Goal: Task Accomplishment & Management: Complete application form

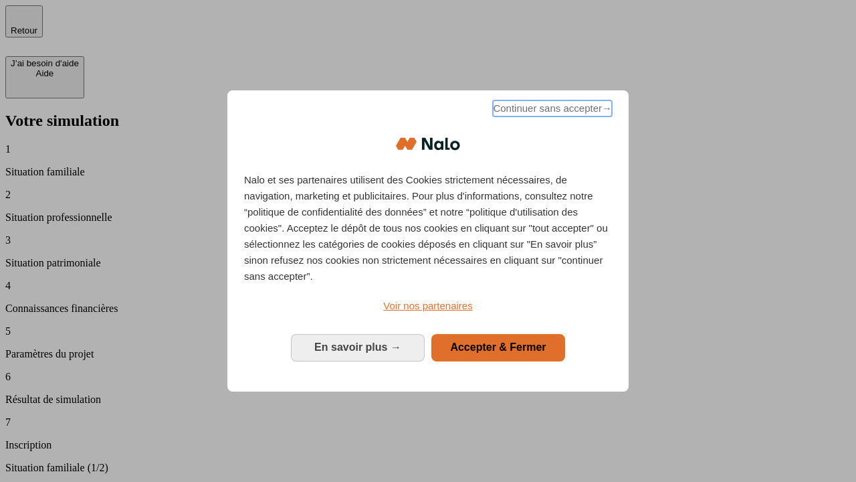
click at [551, 110] on span "Continuer sans accepter →" at bounding box center [552, 108] width 119 height 16
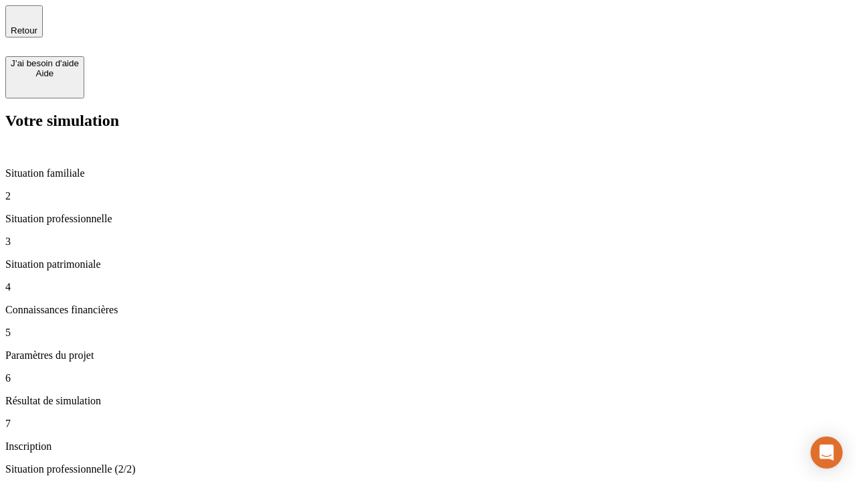
type input "30 000"
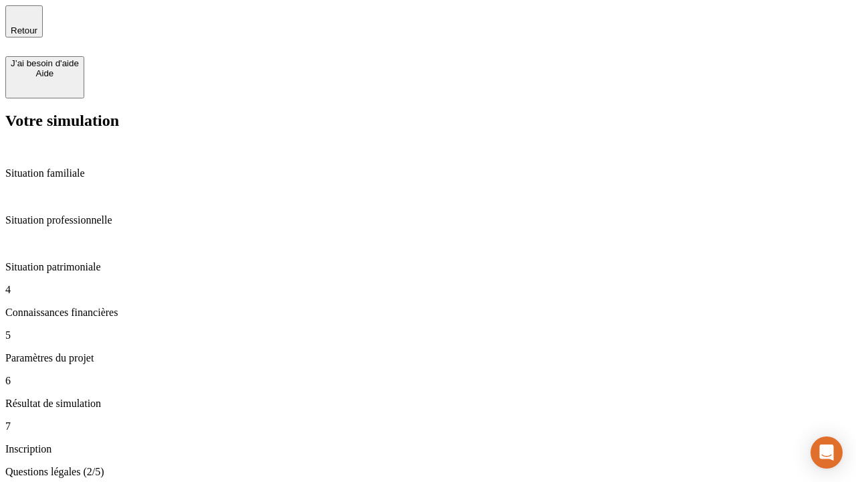
scroll to position [3, 0]
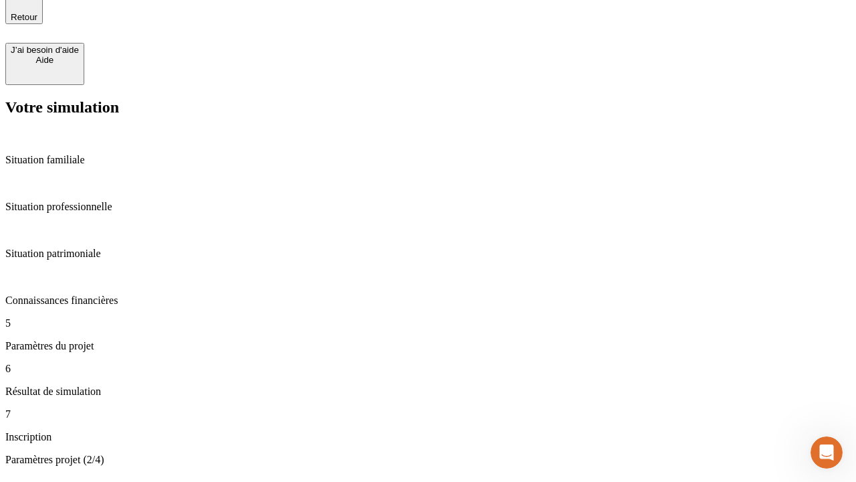
type input "25"
type input "64"
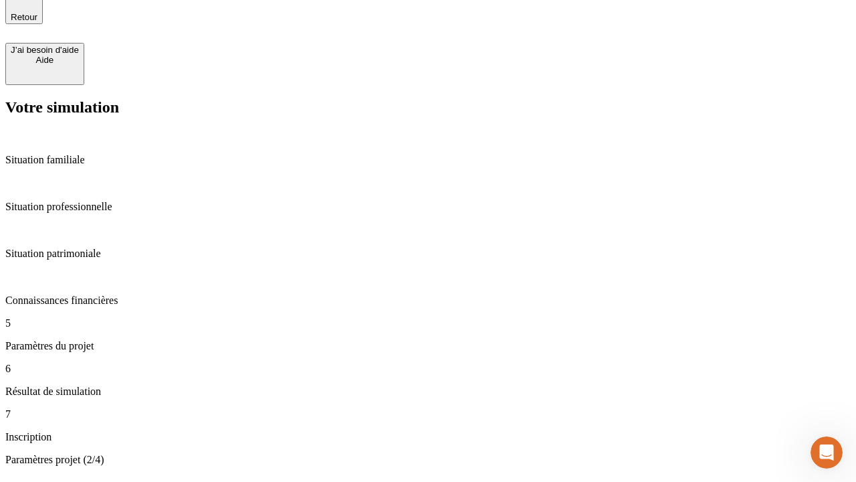
type input "1 000"
type input "640"
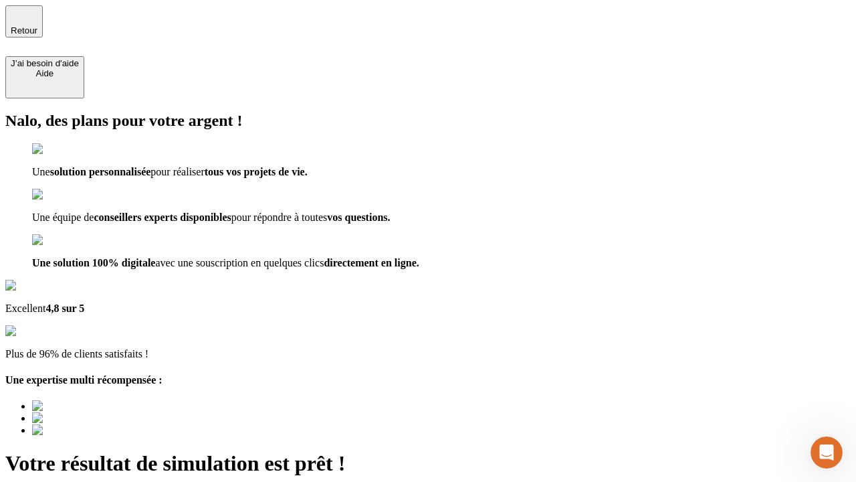
type input "[EMAIL_ADDRESS][PERSON_NAME][DOMAIN_NAME]"
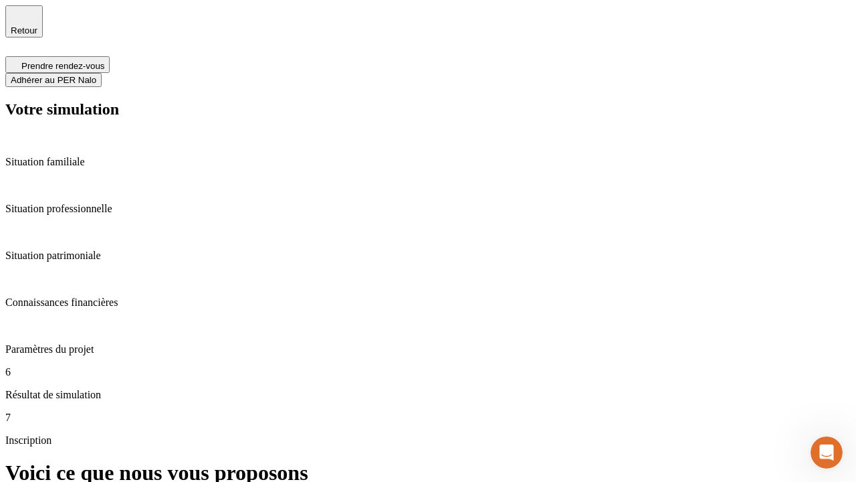
click at [96, 75] on span "Adhérer au PER Nalo" at bounding box center [54, 80] width 86 height 10
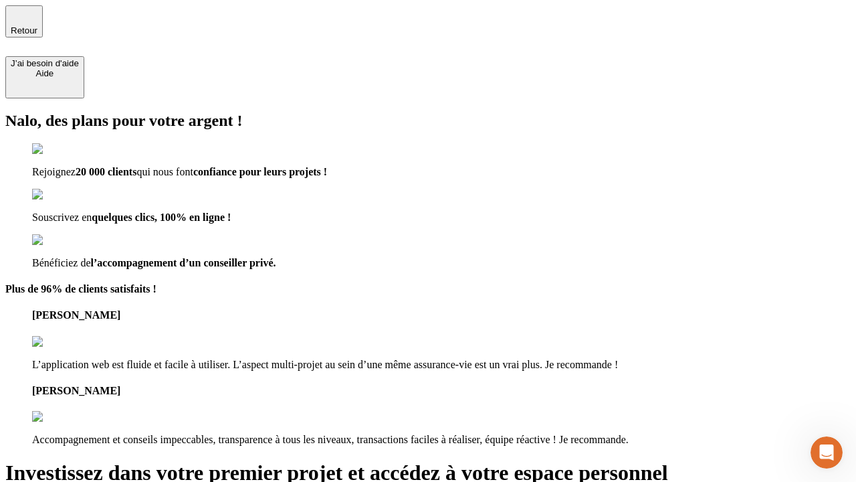
type input "[PERSON_NAME][EMAIL_ADDRESS][DOMAIN_NAME]"
